Goal: Navigation & Orientation: Understand site structure

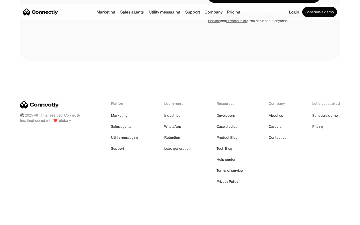
scroll to position [460, 0]
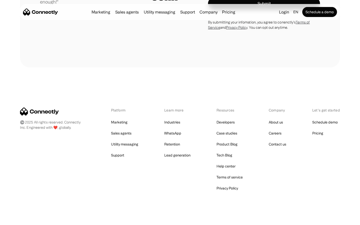
scroll to position [1393, 0]
